Goal: Check status: Check status

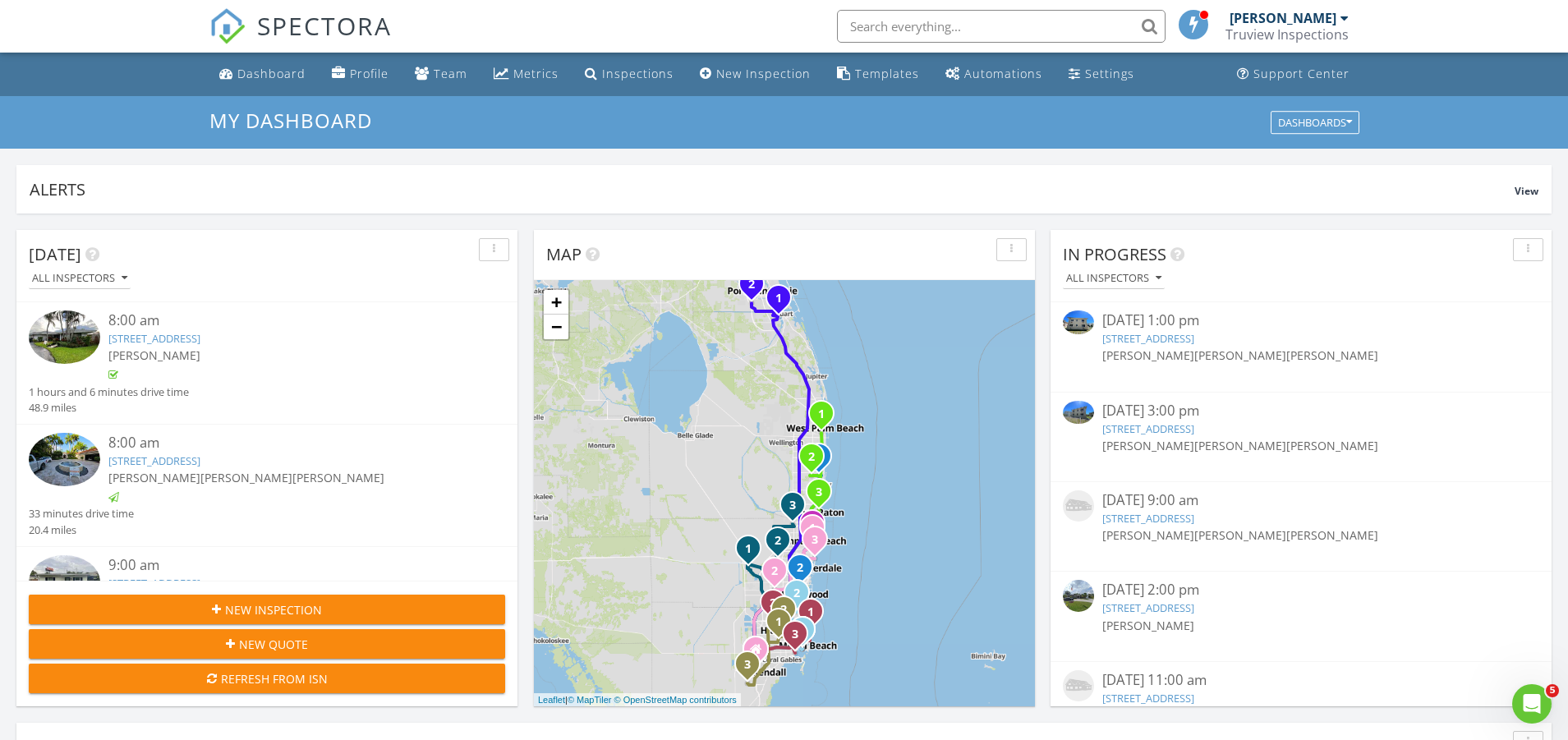
scroll to position [1497, 1569]
click at [1048, 18] on input "text" at bounding box center [1001, 26] width 328 height 33
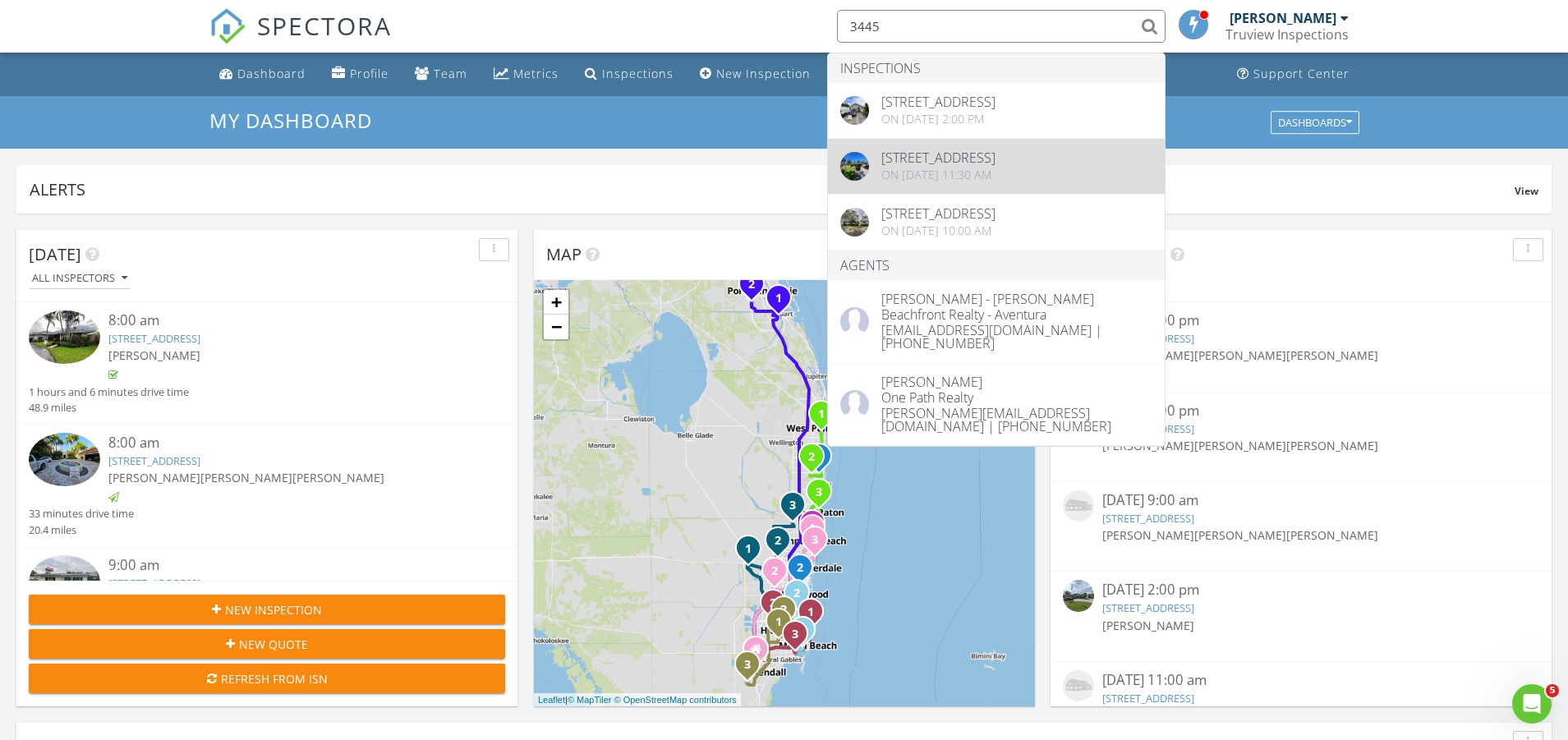
type input "3445"
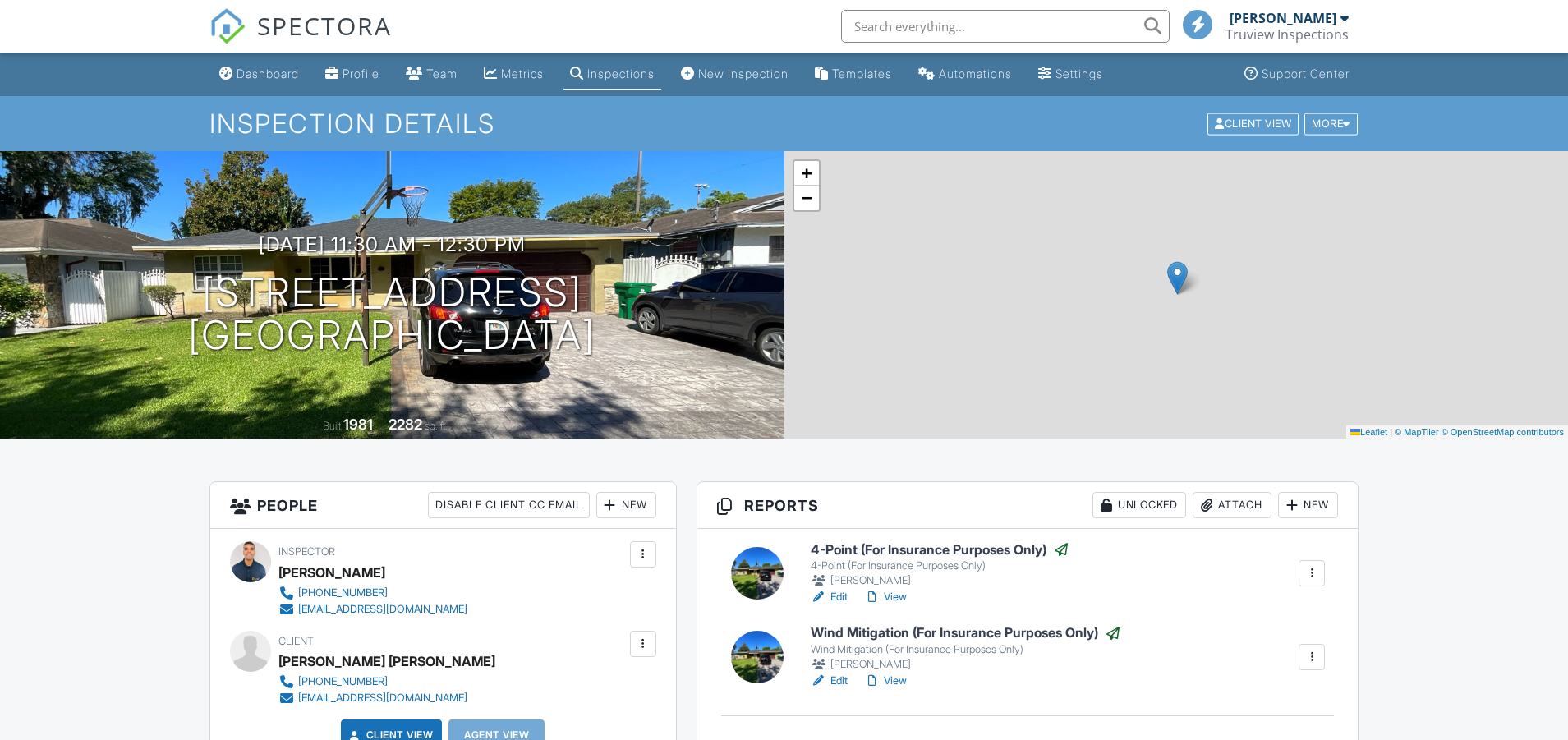
scroll to position [427, 0]
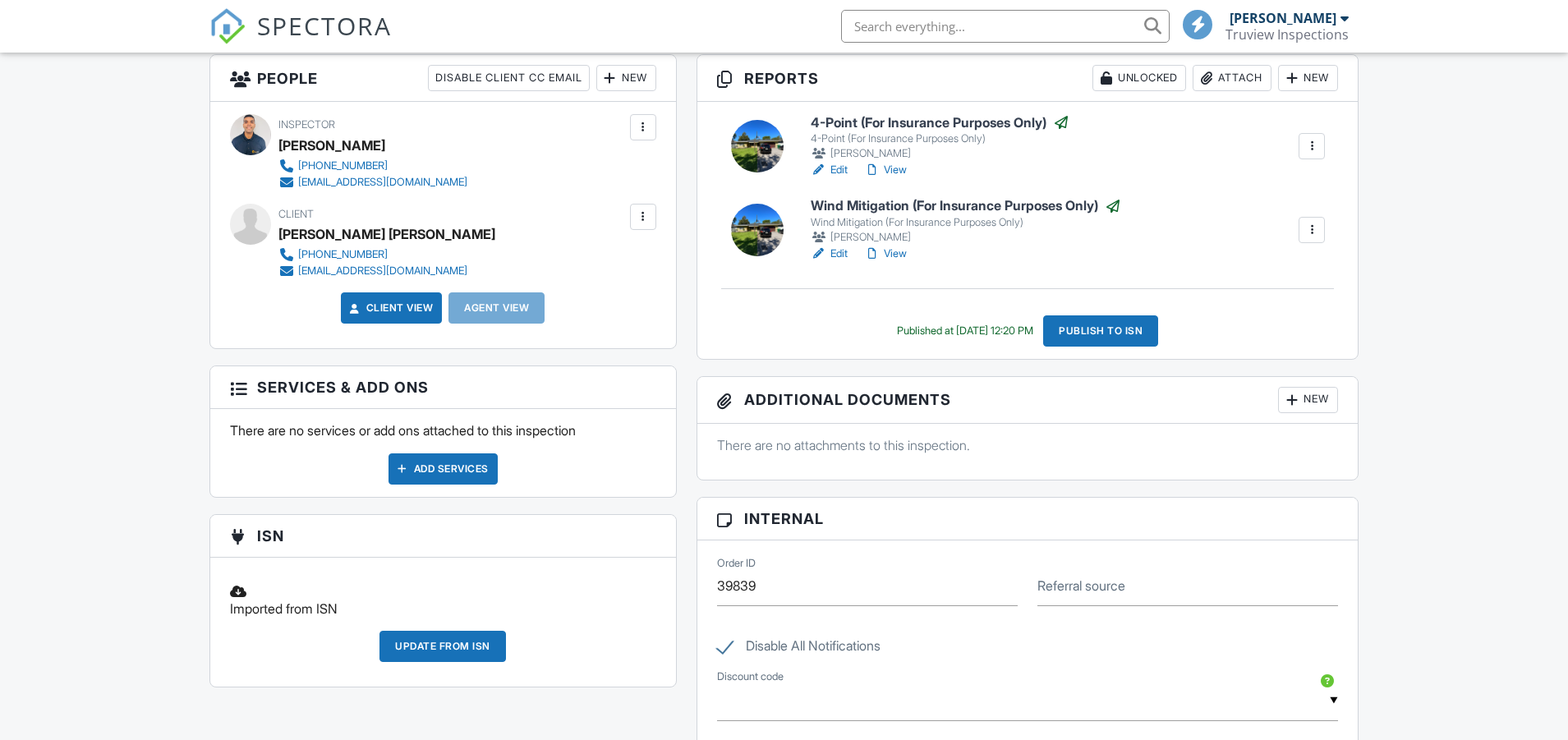
click at [901, 178] on link "View" at bounding box center [885, 169] width 43 height 17
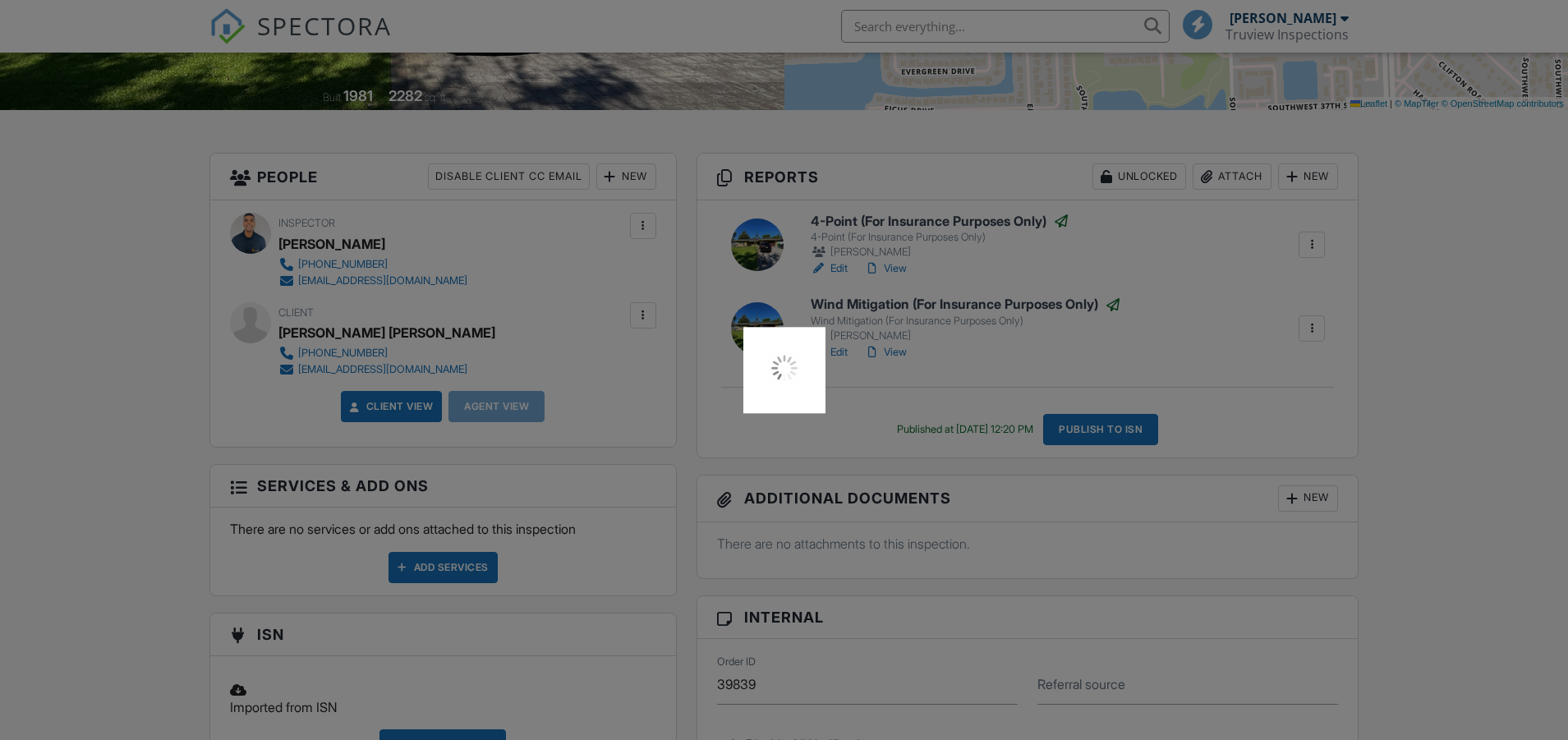
scroll to position [0, 0]
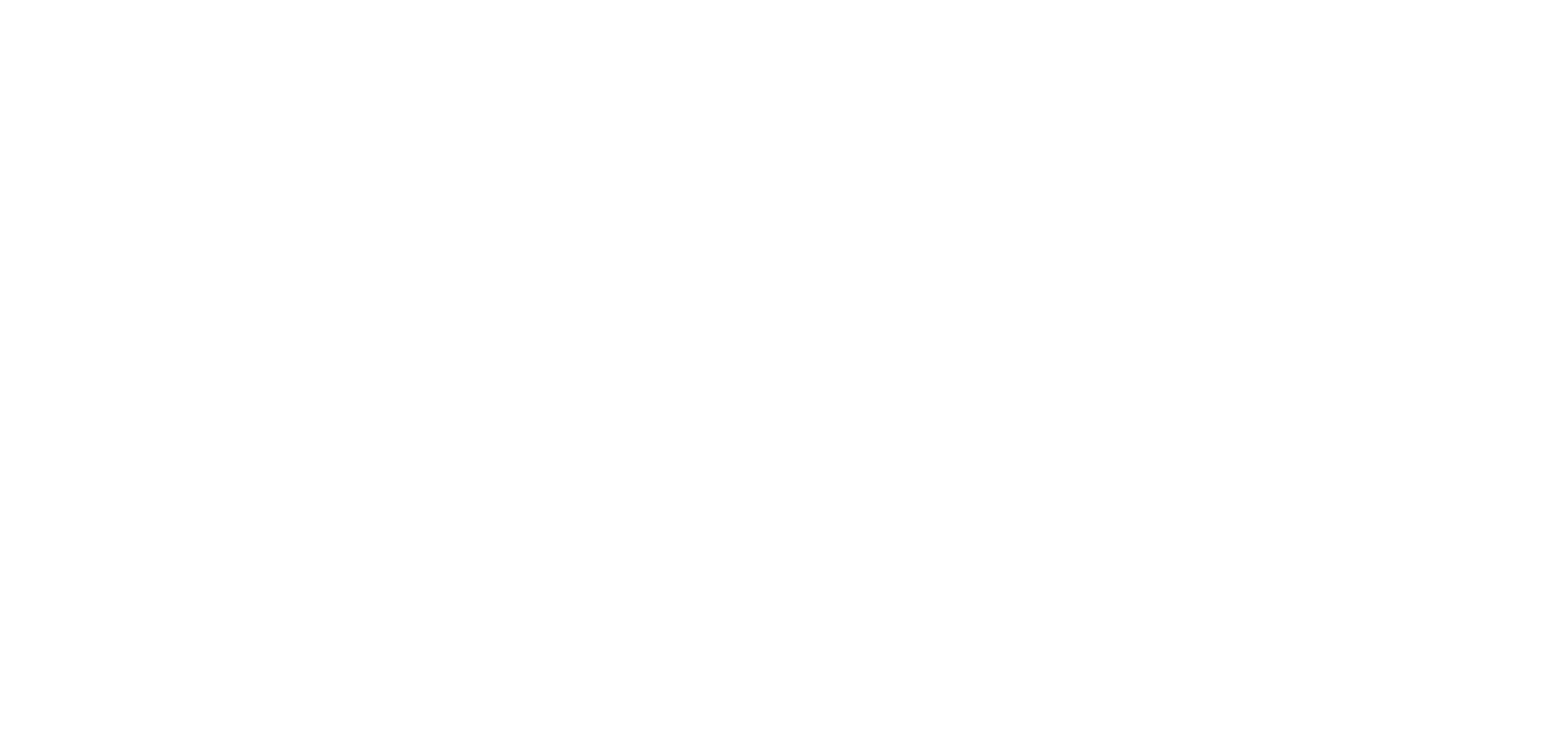
scroll to position [328, 0]
